Goal: Find specific page/section: Find specific page/section

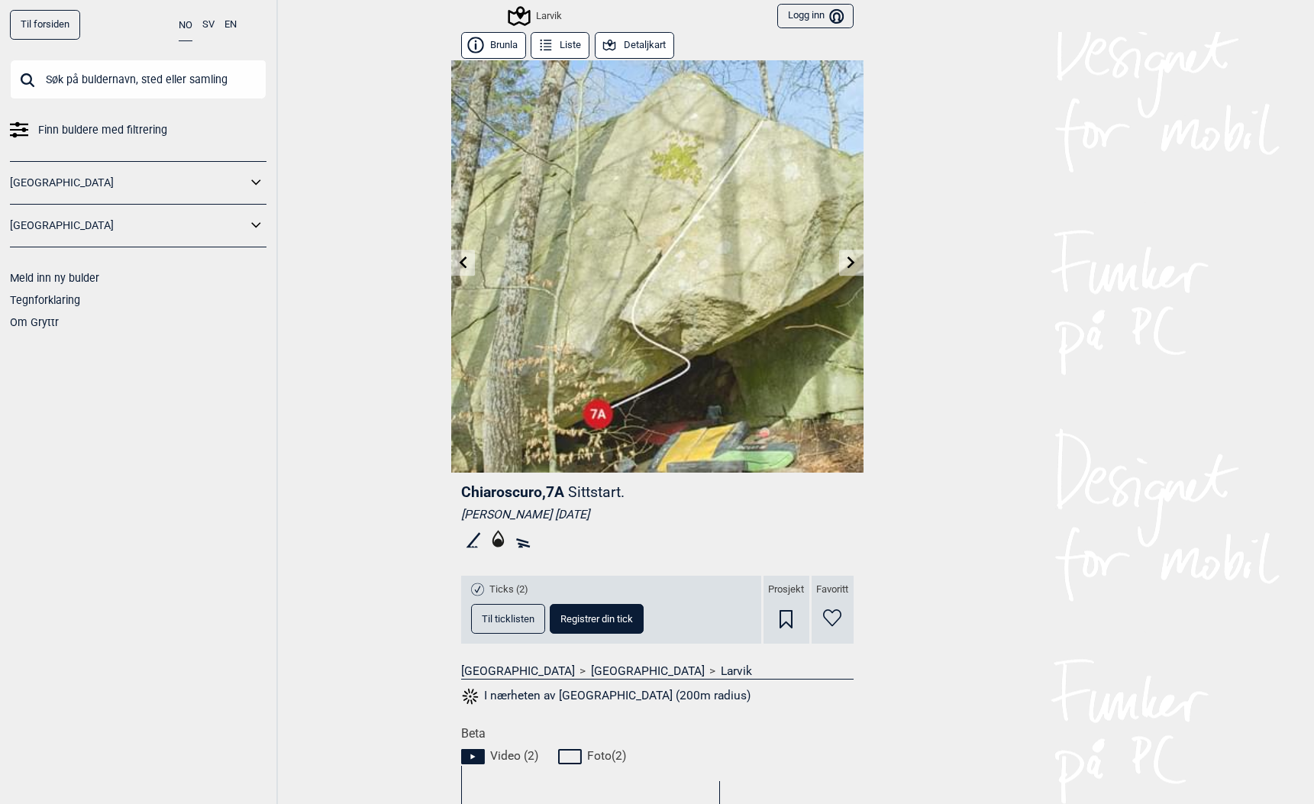
click at [53, 81] on input "text" at bounding box center [138, 80] width 257 height 40
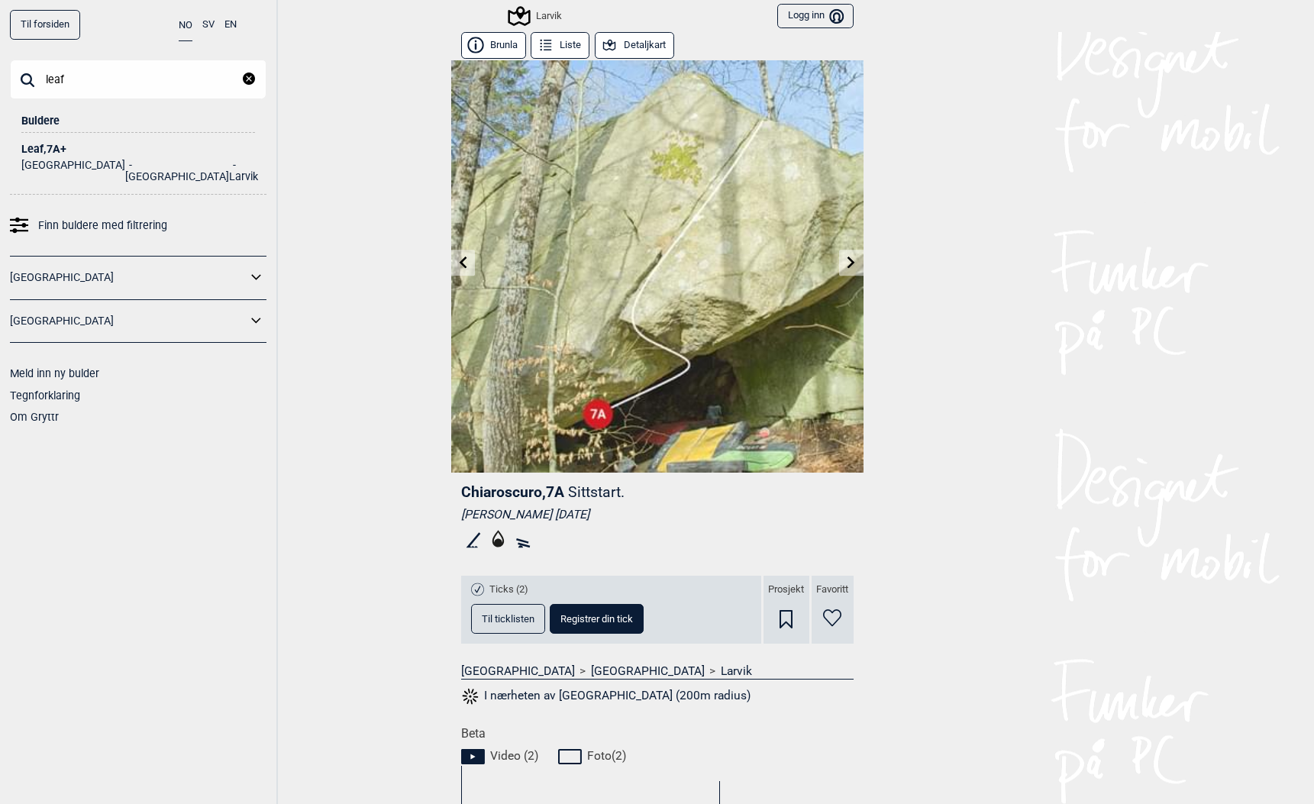
type input "leaf"
click at [33, 150] on div "Leaf , 7A+" at bounding box center [138, 149] width 234 height 11
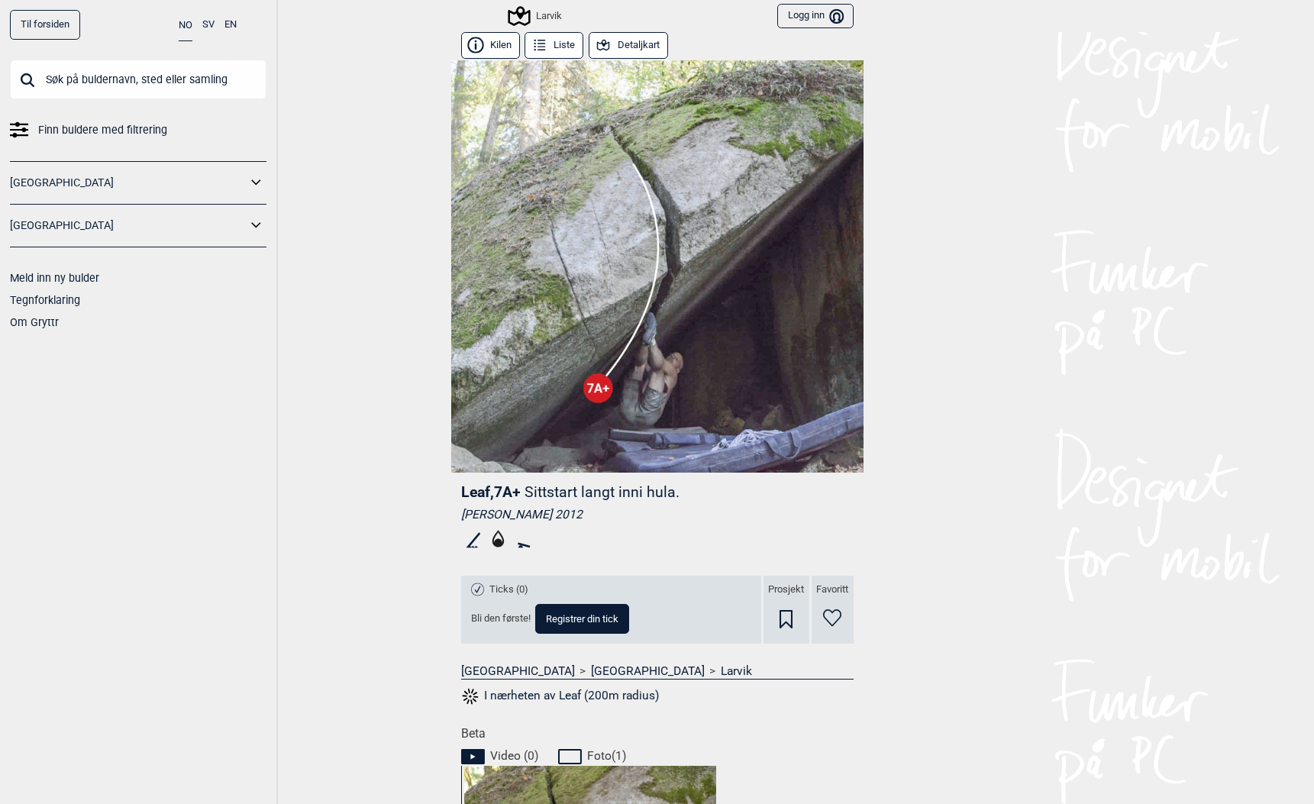
click at [353, 24] on header "Til forsiden NO SV EN Finn buldere med filtrering Norge Sverige Meld inn ny bul…" at bounding box center [657, 16] width 1314 height 32
click at [79, 82] on input "text" at bounding box center [138, 80] width 257 height 40
paste input "https://www.gryttr.com/samling/kilen/leaf"
type input "https://www.gryttr.com/samling/kilen/leaf"
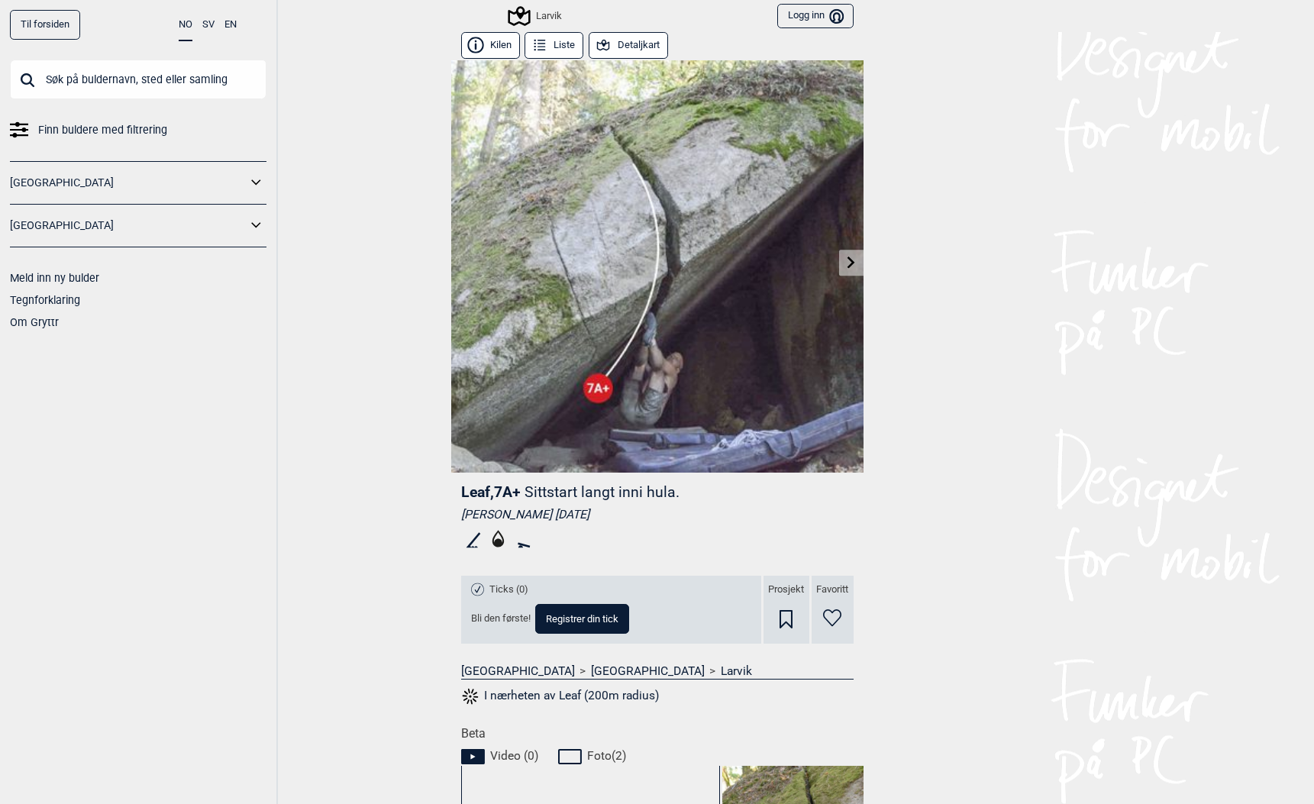
click at [58, 23] on link "Til forsiden" at bounding box center [45, 25] width 70 height 30
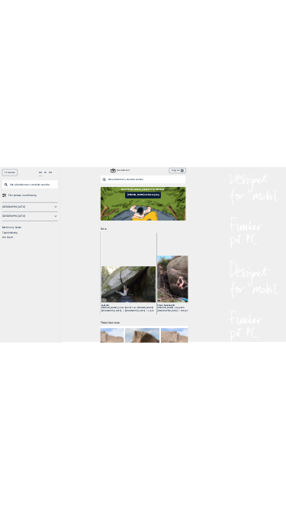
scroll to position [6, 0]
